Goal: Transaction & Acquisition: Purchase product/service

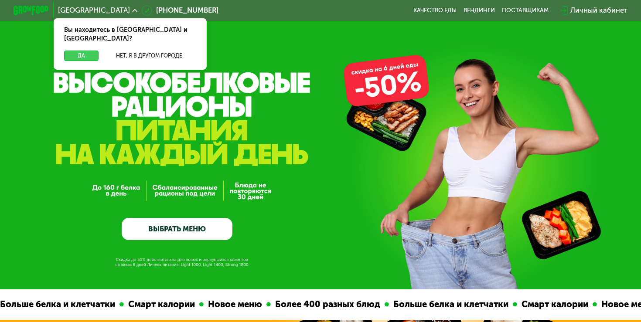
click at [76, 51] on button "Да" at bounding box center [81, 56] width 34 height 11
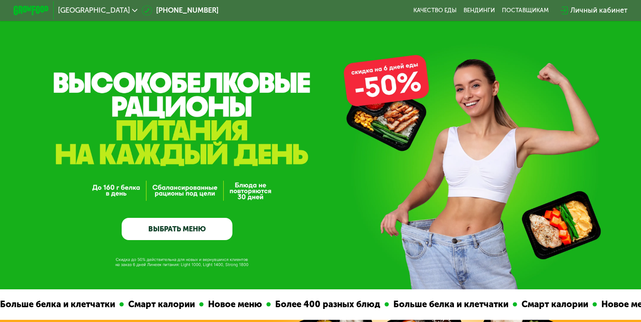
click at [192, 225] on link "ВЫБРАТЬ МЕНЮ" at bounding box center [177, 229] width 111 height 22
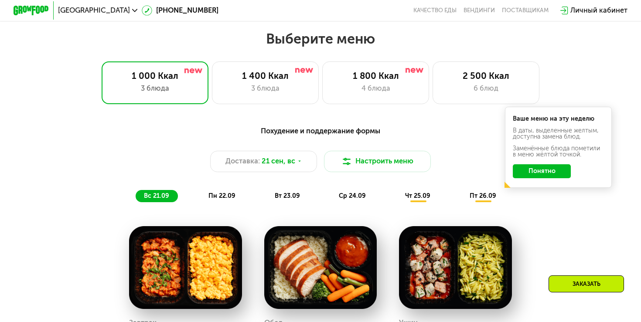
scroll to position [565, 0]
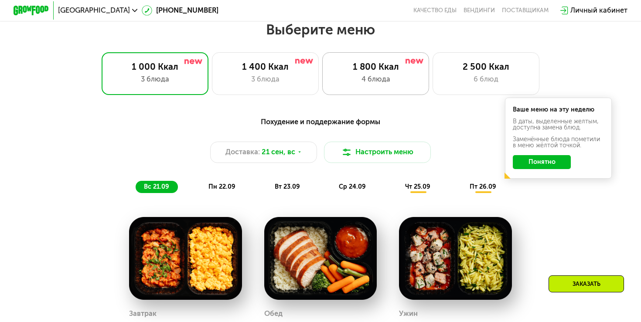
click at [378, 72] on div "1 800 Ккал" at bounding box center [375, 66] width 88 height 11
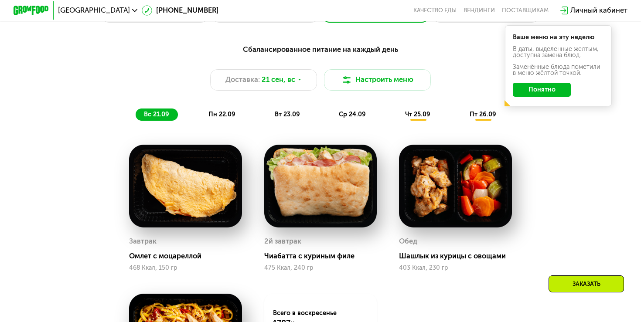
scroll to position [633, 0]
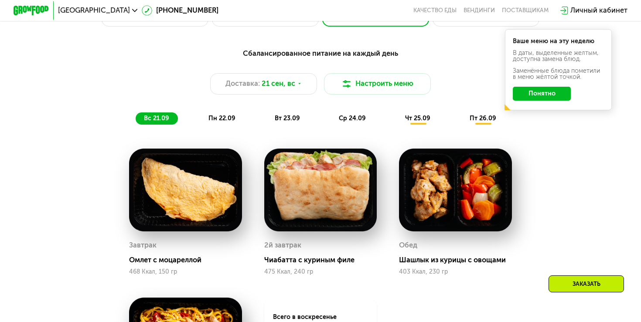
click at [530, 96] on button "Понятно" at bounding box center [542, 94] width 58 height 14
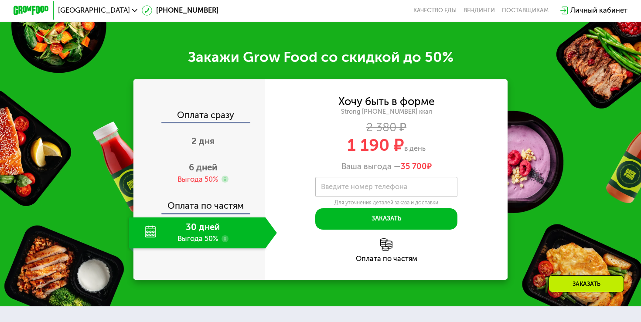
scroll to position [1096, 0]
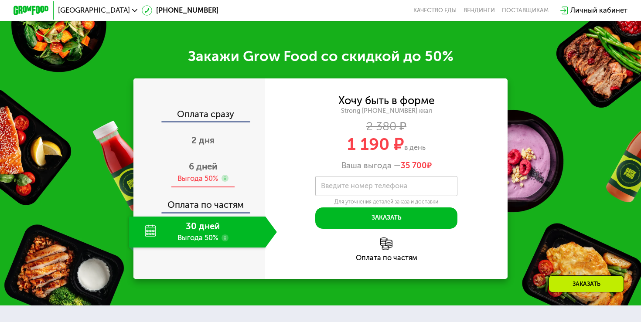
click at [208, 169] on span "6 дней" at bounding box center [203, 166] width 28 height 10
